Goal: Find specific page/section: Find specific page/section

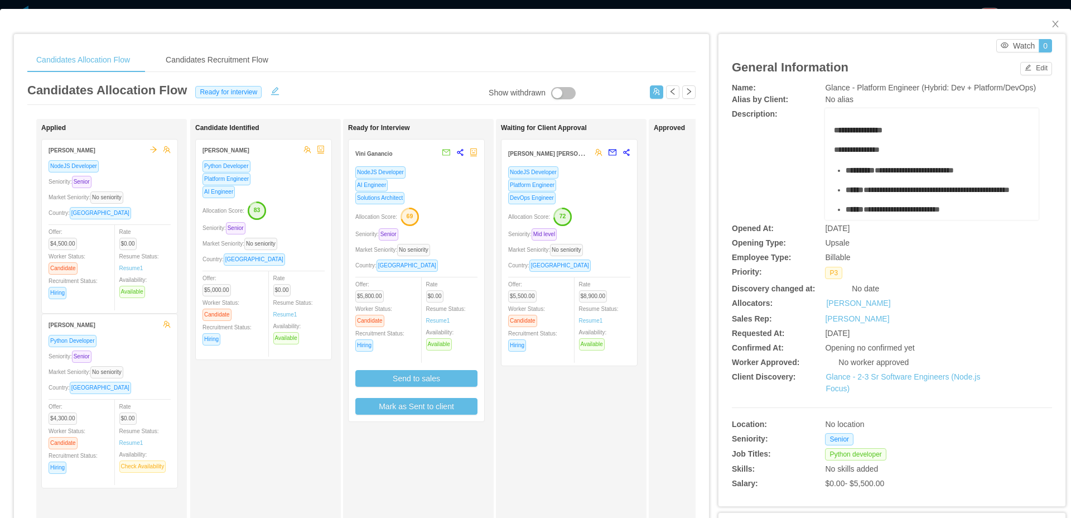
scroll to position [90, 0]
click at [1052, 25] on icon "icon: close" at bounding box center [1055, 24] width 6 height 7
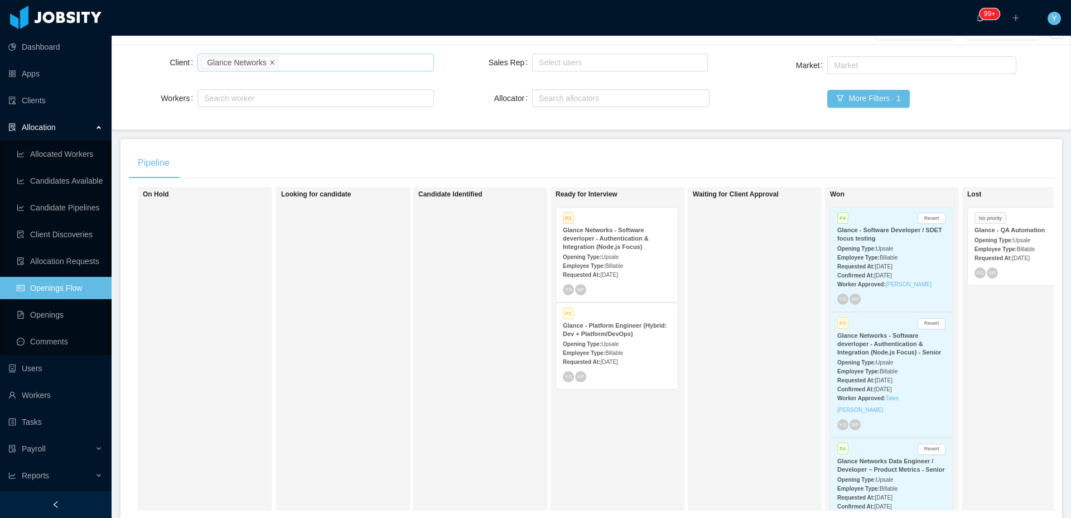
click at [275, 64] on icon "icon: close" at bounding box center [272, 62] width 6 height 6
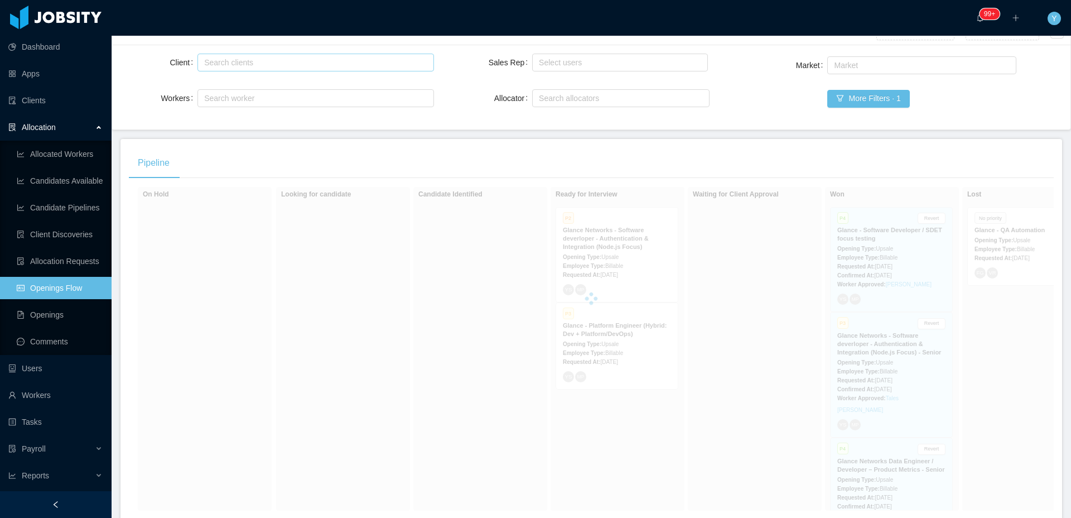
click at [287, 61] on div "Search clients" at bounding box center [313, 62] width 218 height 11
type input "*****"
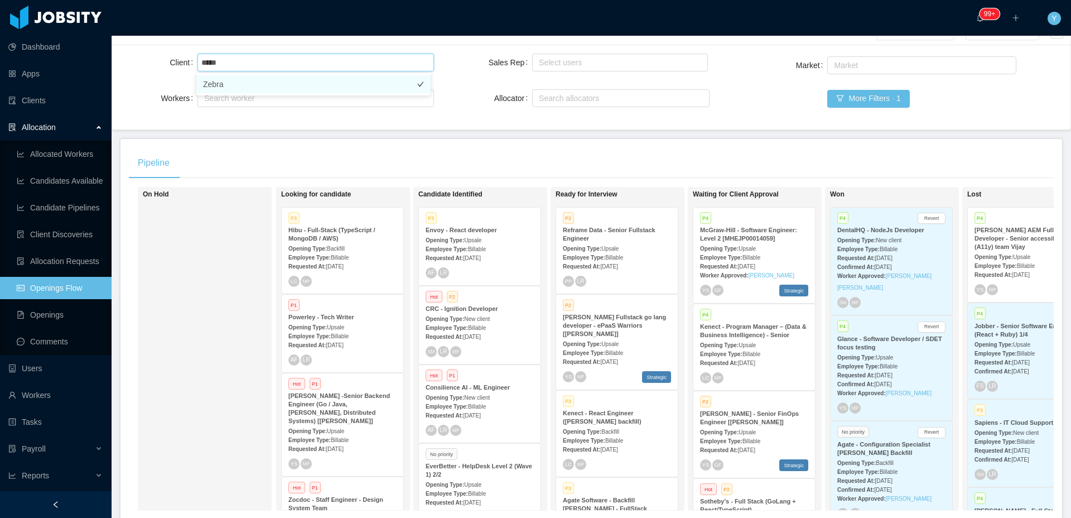
click at [269, 79] on li "Zebra" at bounding box center [313, 84] width 234 height 18
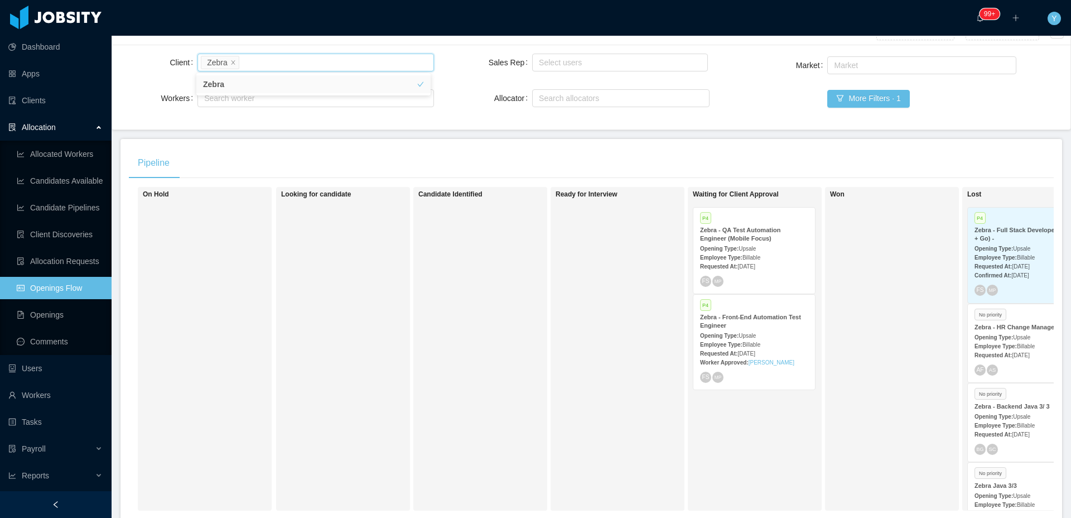
click at [783, 343] on div "Employee Type: Billable" at bounding box center [754, 344] width 108 height 12
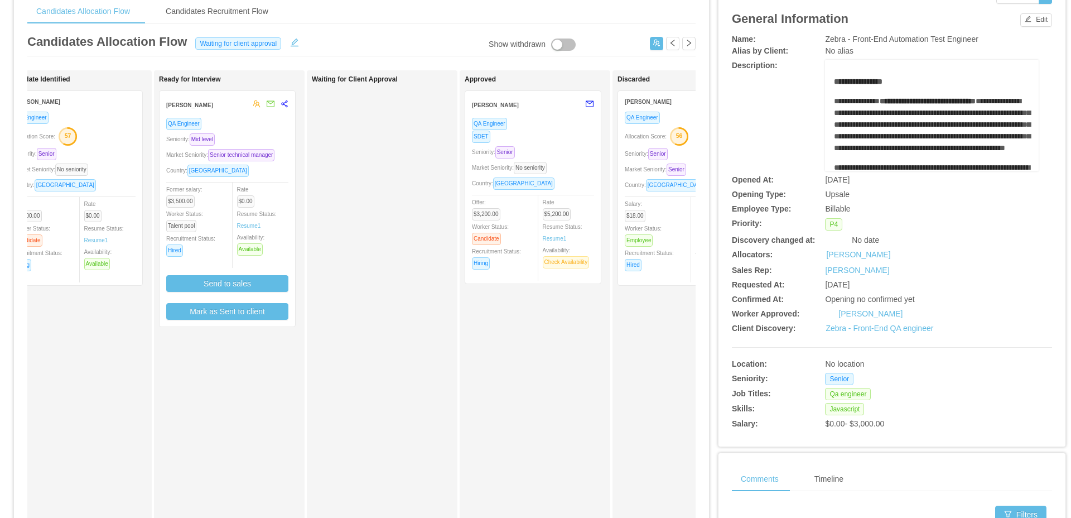
scroll to position [18, 0]
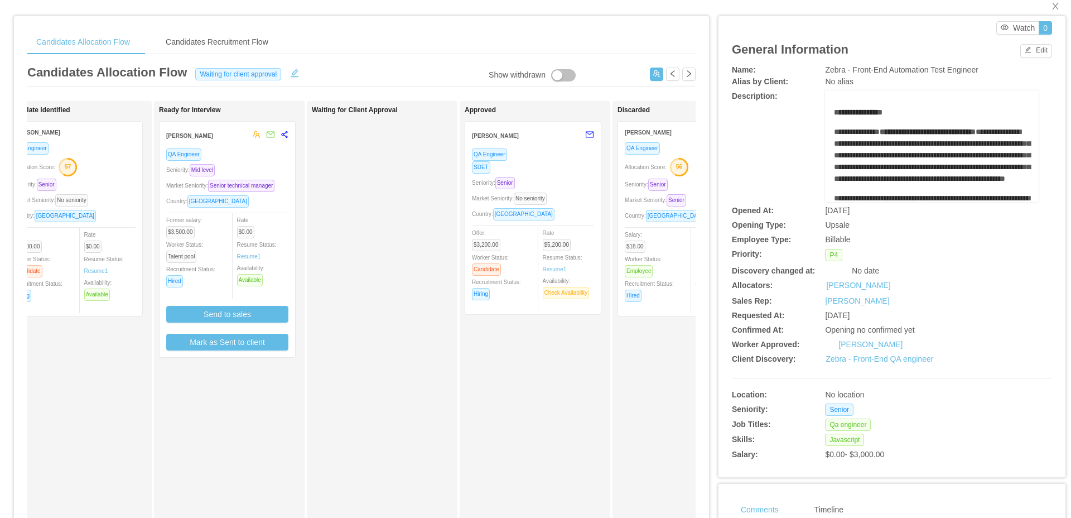
click at [571, 187] on div "Seniority: Senior" at bounding box center [533, 182] width 122 height 13
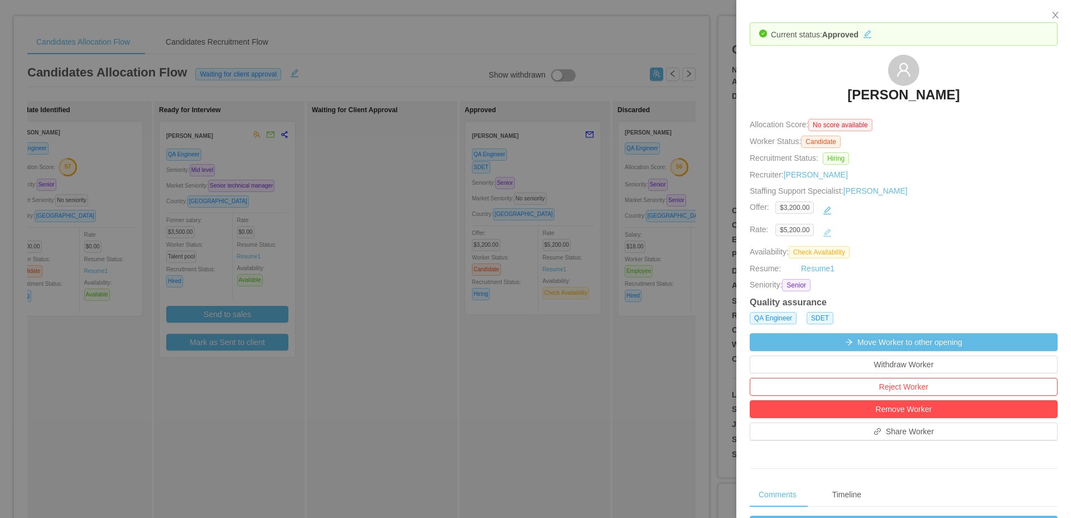
click at [830, 237] on button "button" at bounding box center [828, 233] width 18 height 18
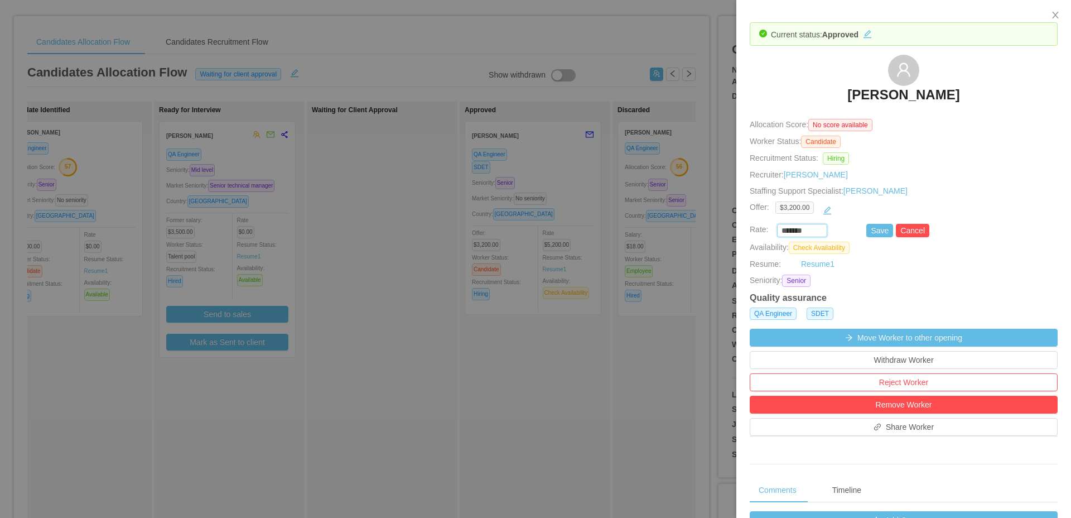
drag, startPoint x: 811, startPoint y: 230, endPoint x: 764, endPoint y: 233, distance: 47.0
click at [764, 233] on div "******* Save Cancel" at bounding box center [891, 230] width 308 height 13
click at [1055, 18] on icon "icon: close" at bounding box center [1055, 15] width 9 height 9
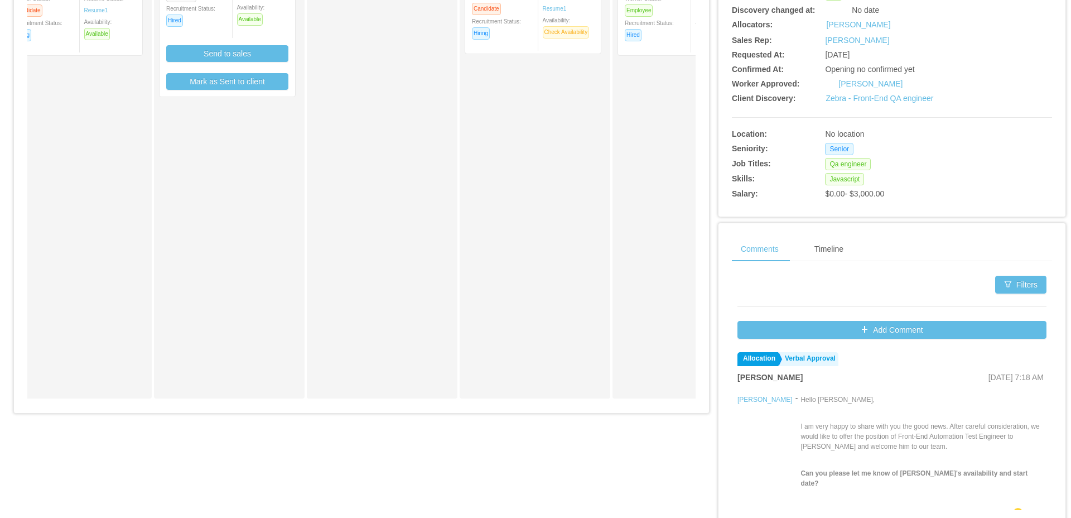
scroll to position [320, 0]
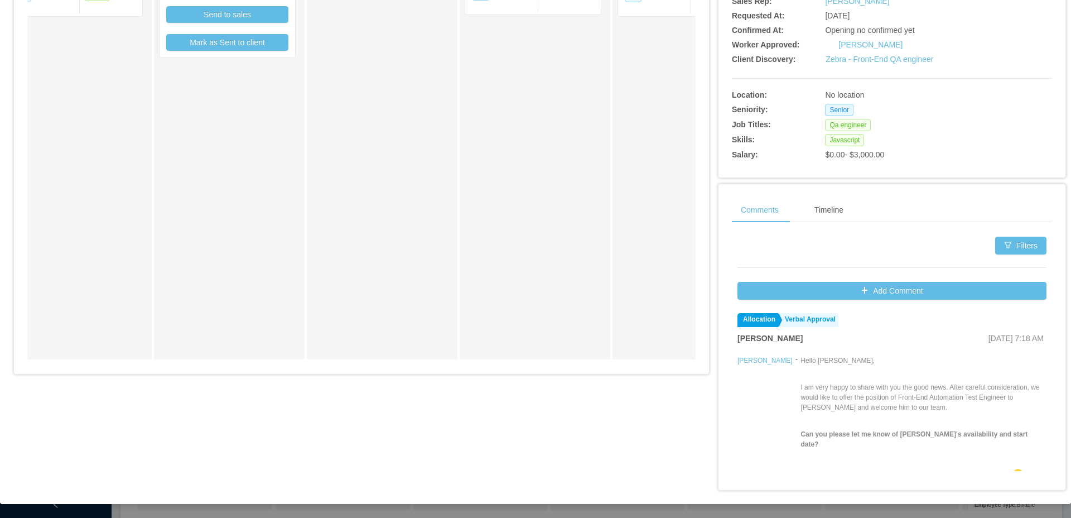
click at [515, 184] on div "Approved Mauricio Aviles Gutierrez QA Engineer SDET Seniority: Senior Market Se…" at bounding box center [543, 80] width 156 height 548
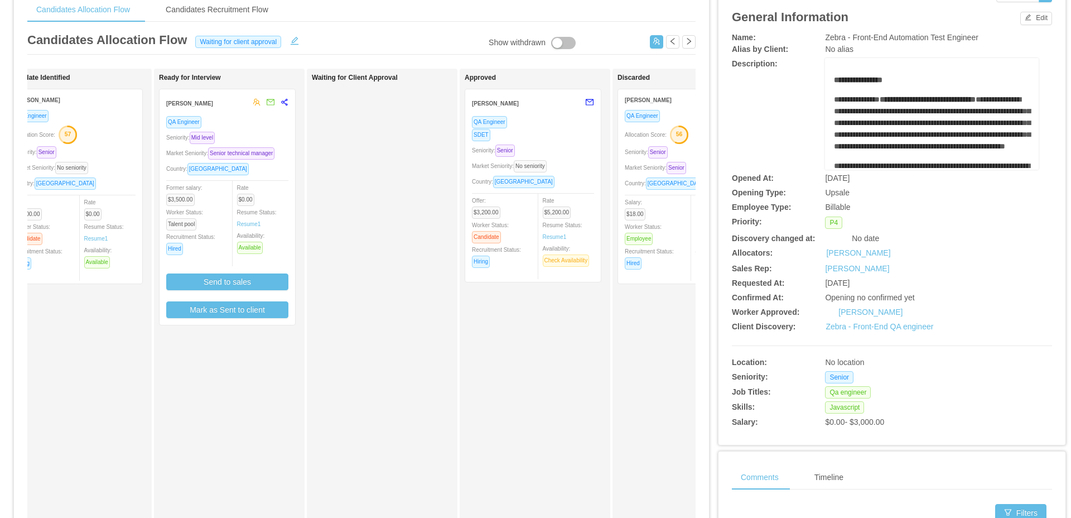
scroll to position [0, 0]
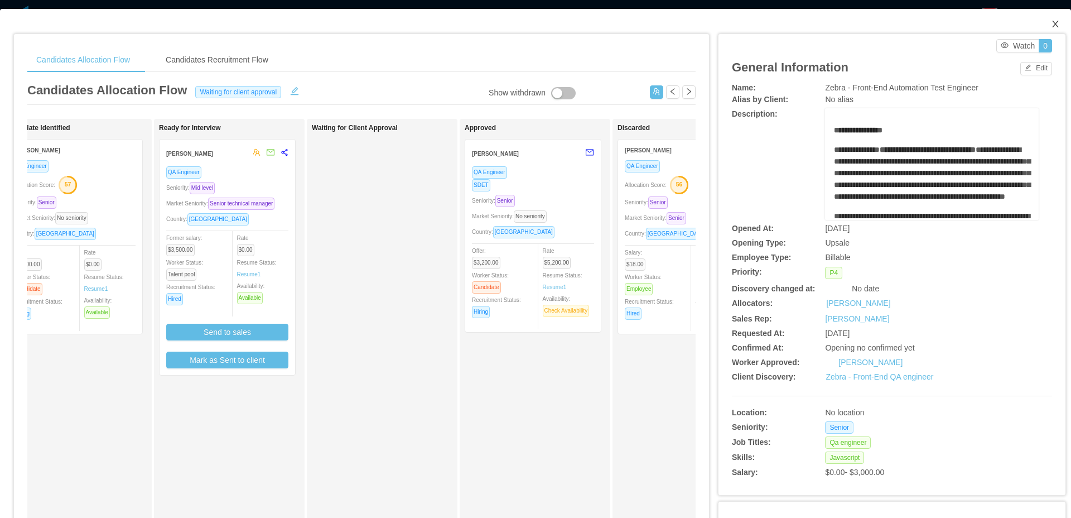
click at [1051, 24] on icon "icon: close" at bounding box center [1055, 24] width 9 height 9
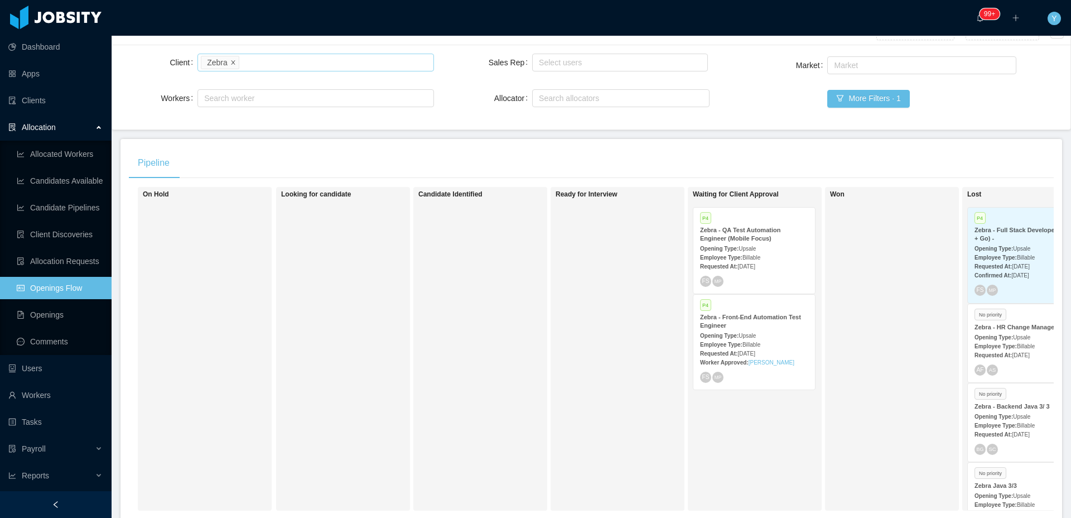
click at [233, 62] on icon "icon: close" at bounding box center [233, 62] width 4 height 4
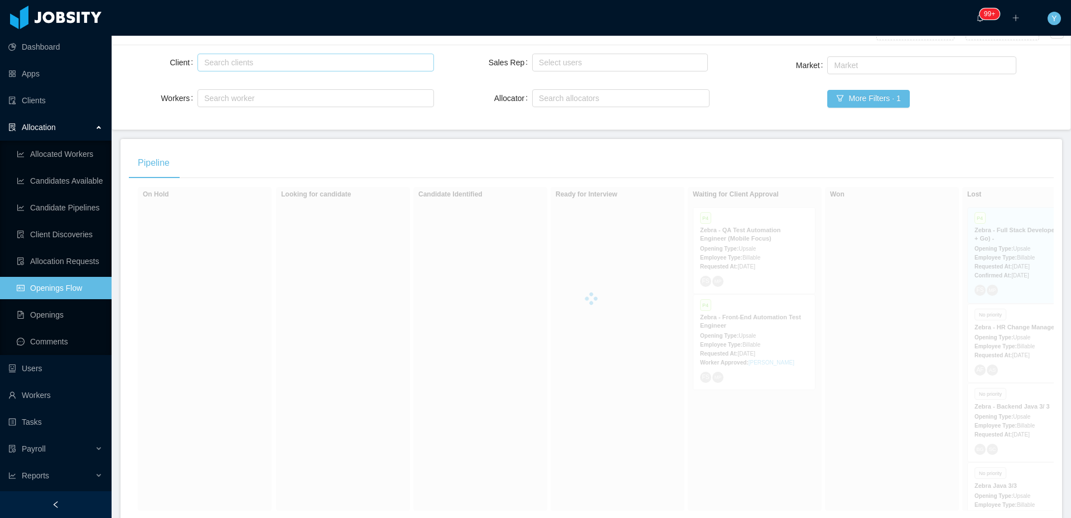
click at [297, 61] on div "Search clients" at bounding box center [313, 62] width 218 height 11
type input "******"
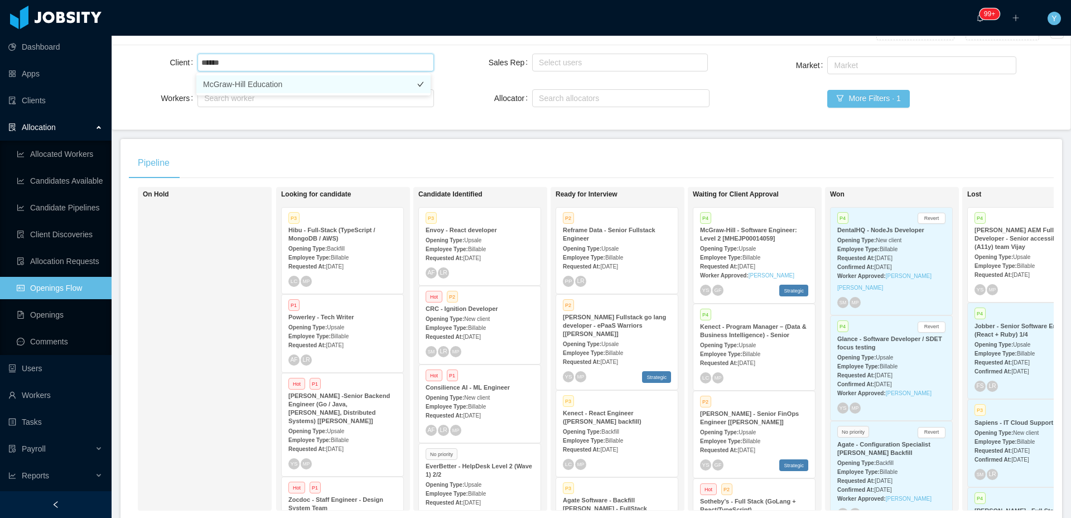
click at [328, 86] on li "McGraw-Hill Education" at bounding box center [313, 84] width 234 height 18
click at [491, 150] on div "Pipeline" at bounding box center [591, 162] width 925 height 31
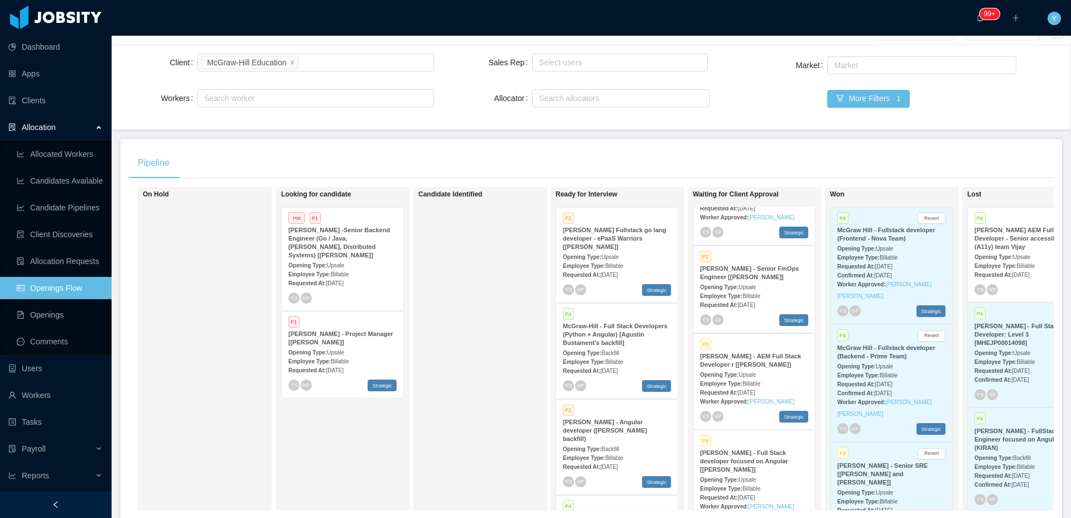
scroll to position [84, 0]
